Goal: Task Accomplishment & Management: Manage account settings

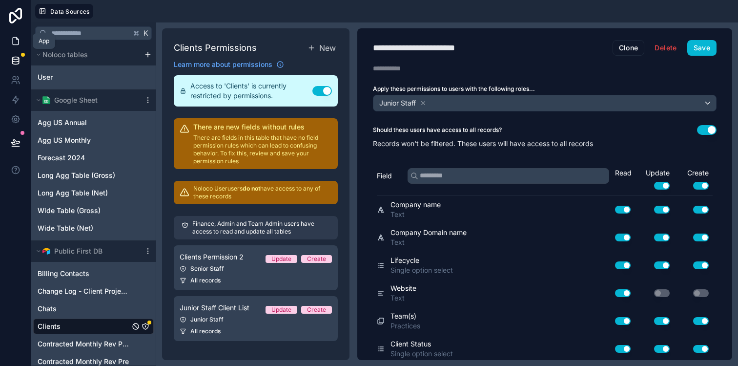
scroll to position [128, 0]
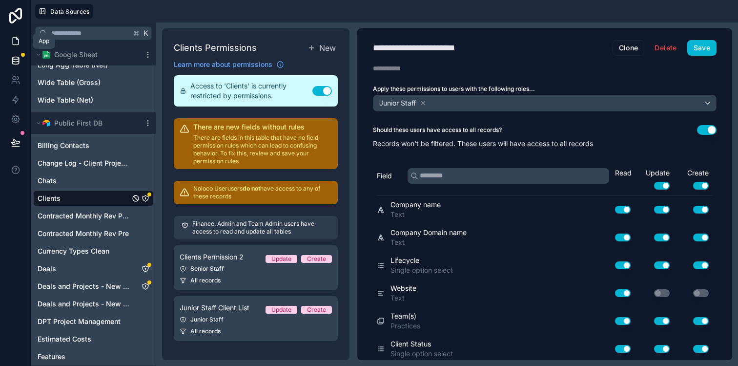
click at [13, 48] on link at bounding box center [15, 41] width 31 height 20
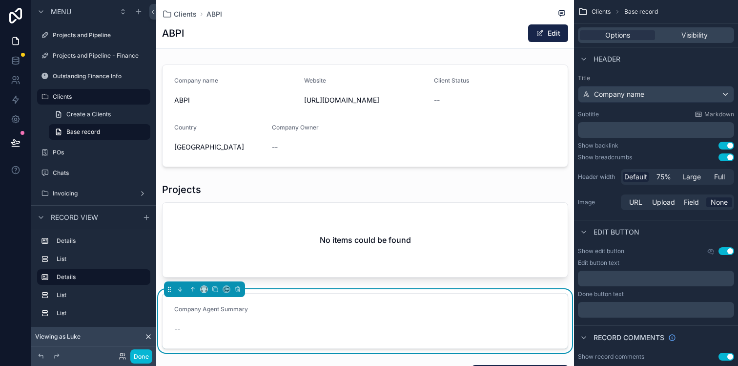
click at [200, 321] on div "--" at bounding box center [365, 329] width 382 height 16
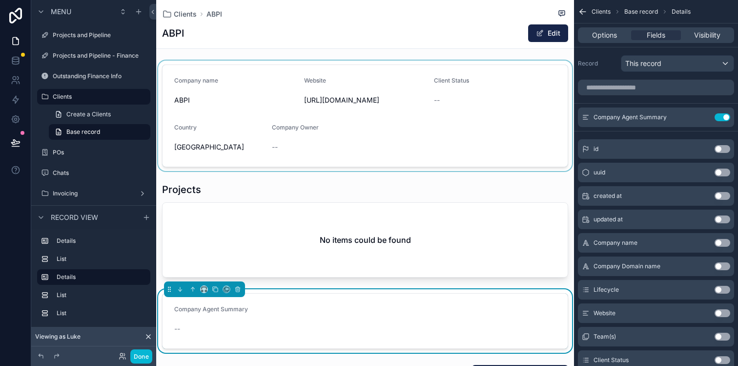
click at [205, 156] on div "scrollable content" at bounding box center [365, 116] width 418 height 110
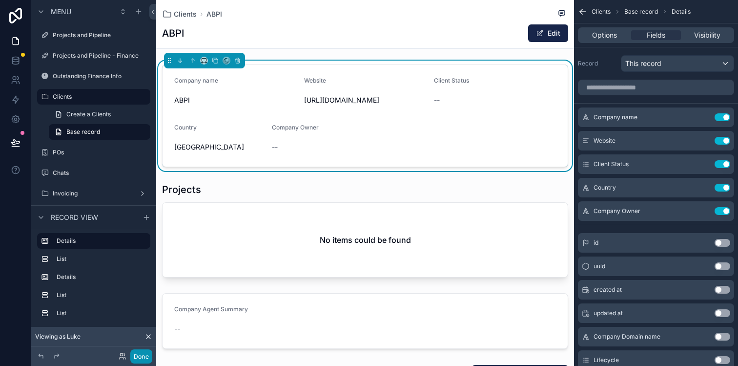
click at [140, 355] on button "Done" at bounding box center [141, 356] width 22 height 14
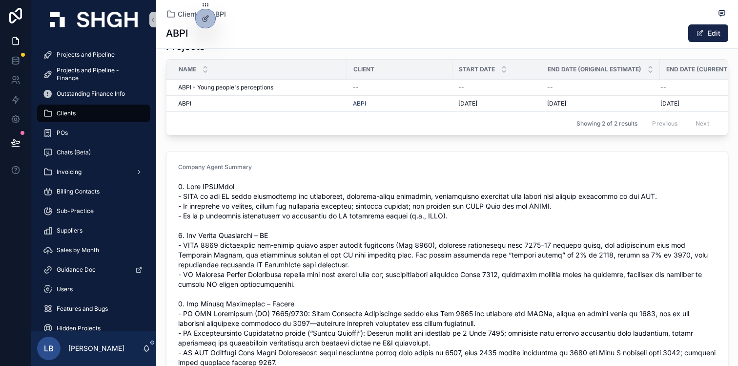
scroll to position [143, 0]
